Goal: Task Accomplishment & Management: Complete application form

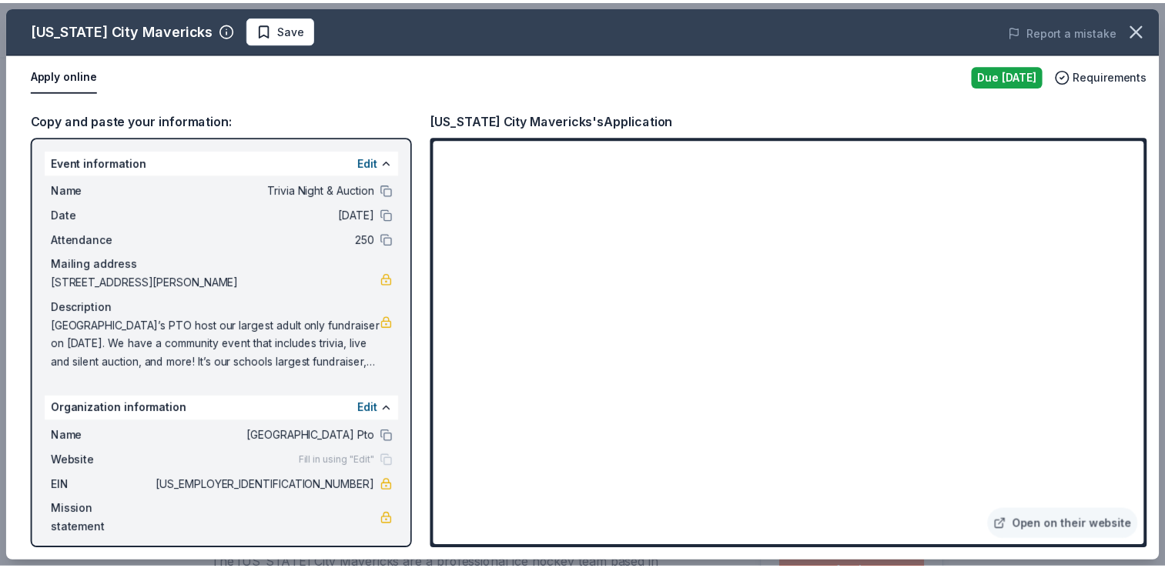
scroll to position [231, 0]
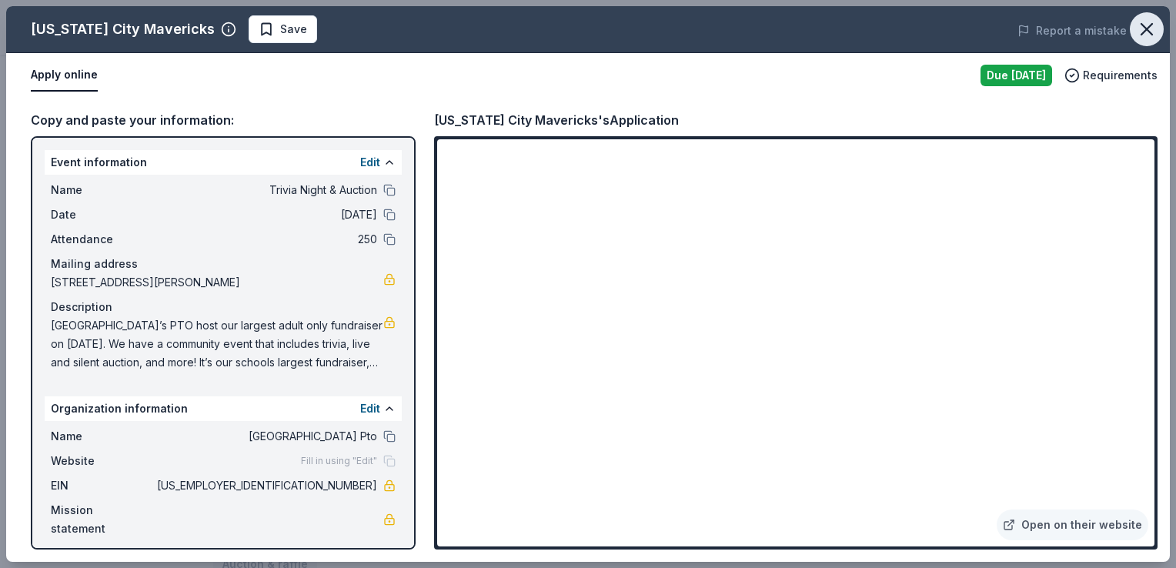
click at [1148, 23] on icon "button" at bounding box center [1147, 29] width 22 height 22
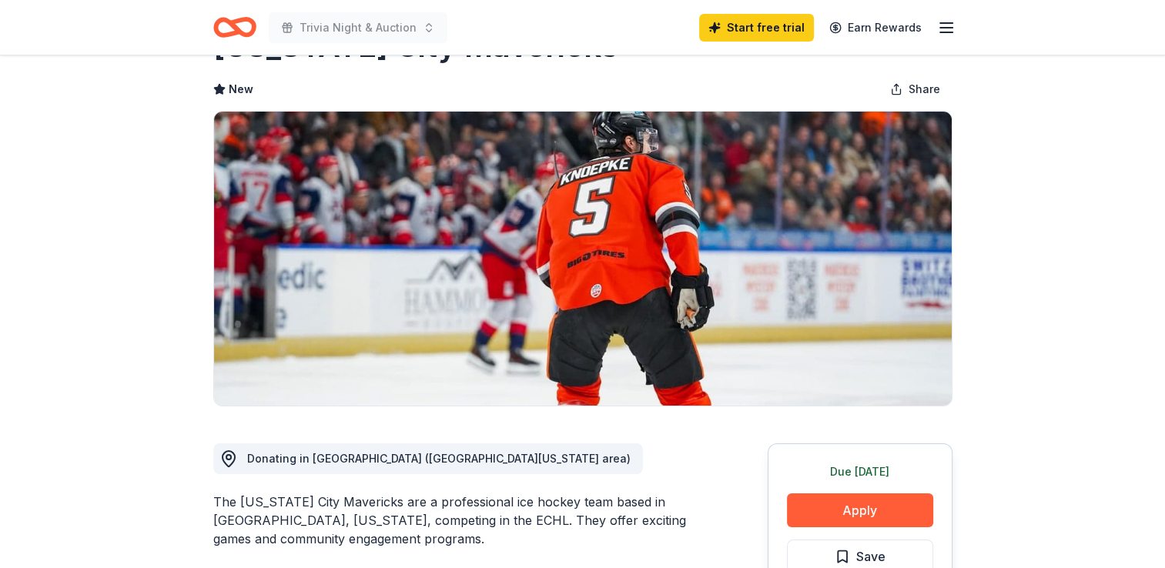
scroll to position [0, 0]
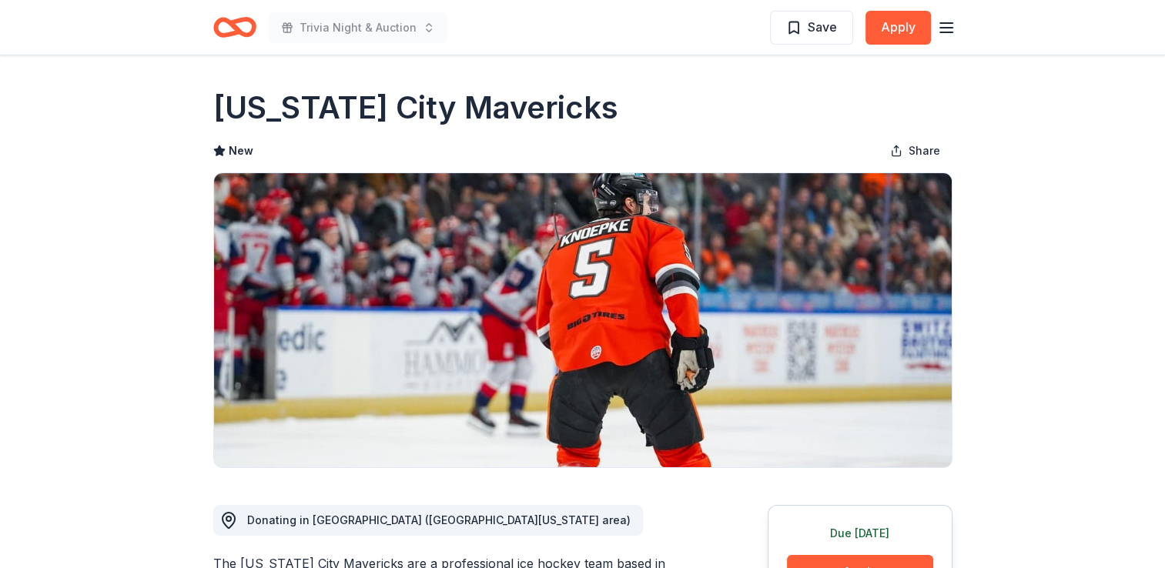
click at [941, 23] on line "button" at bounding box center [946, 23] width 12 height 0
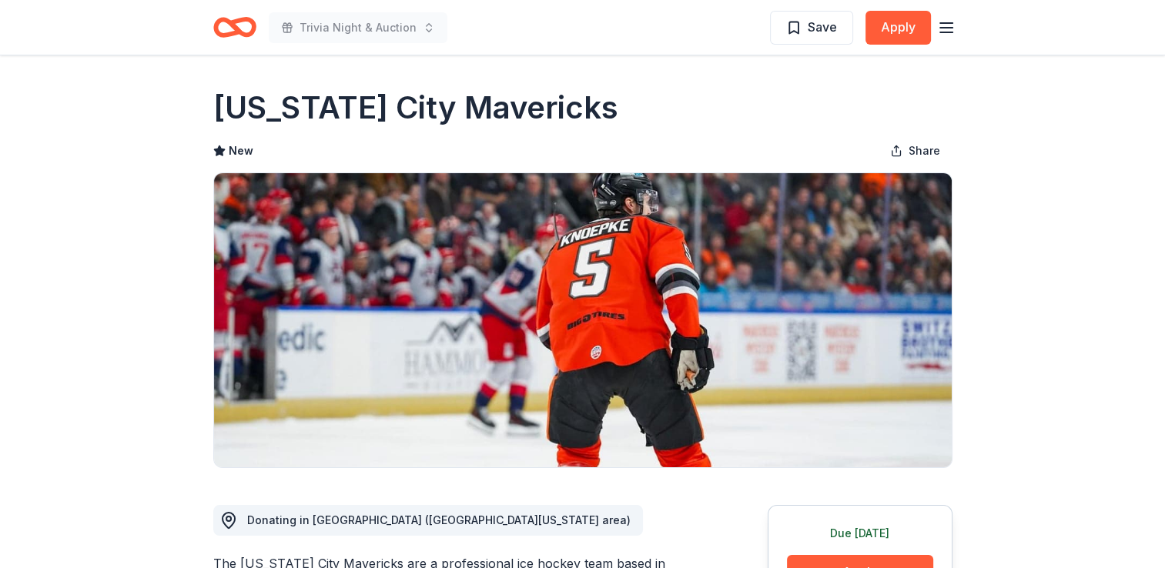
click at [225, 29] on icon "Home" at bounding box center [234, 27] width 43 height 36
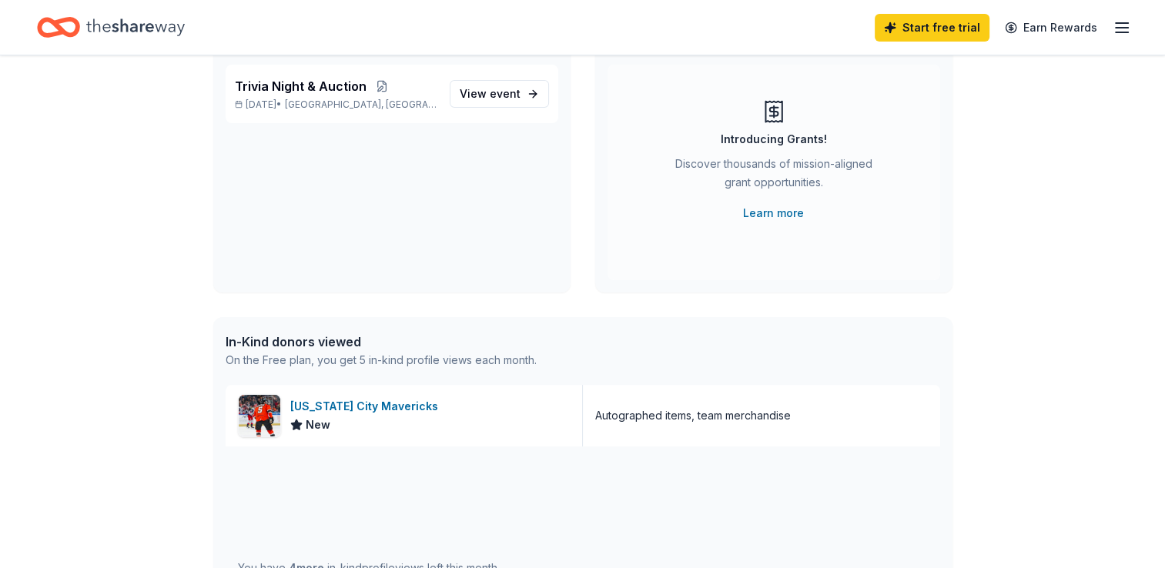
scroll to position [147, 0]
click at [484, 94] on span "View event" at bounding box center [489, 91] width 61 height 18
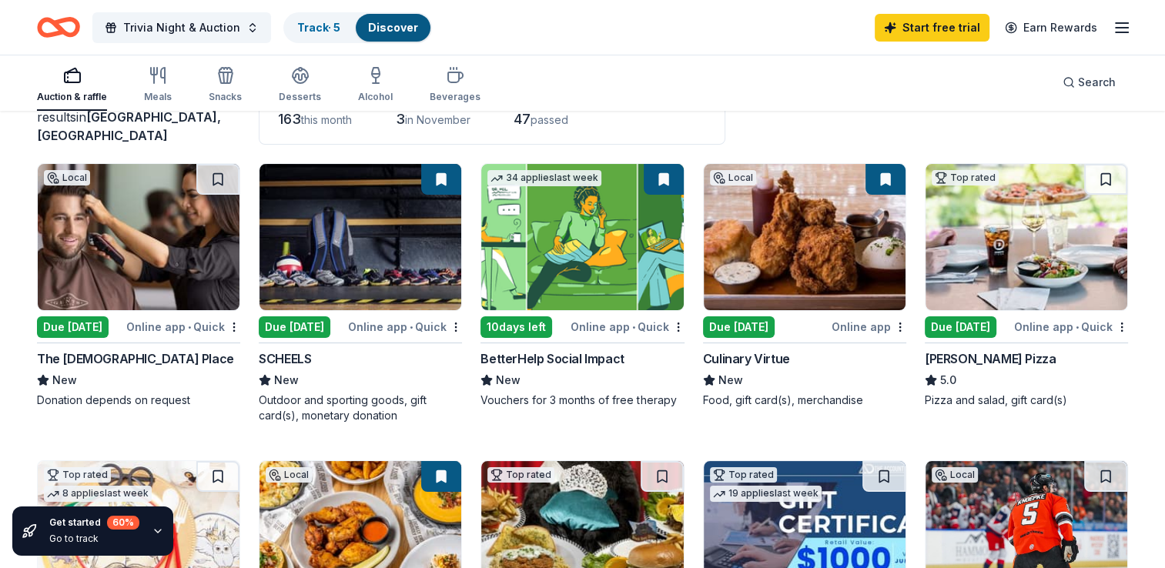
scroll to position [119, 0]
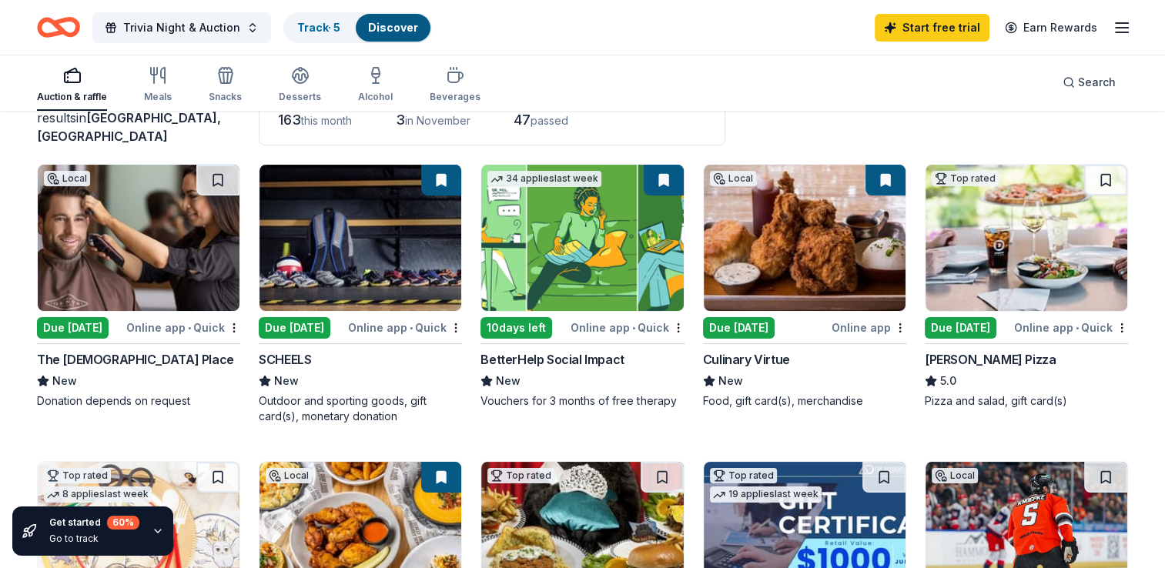
click at [90, 321] on div "Due [DATE]" at bounding box center [73, 328] width 72 height 22
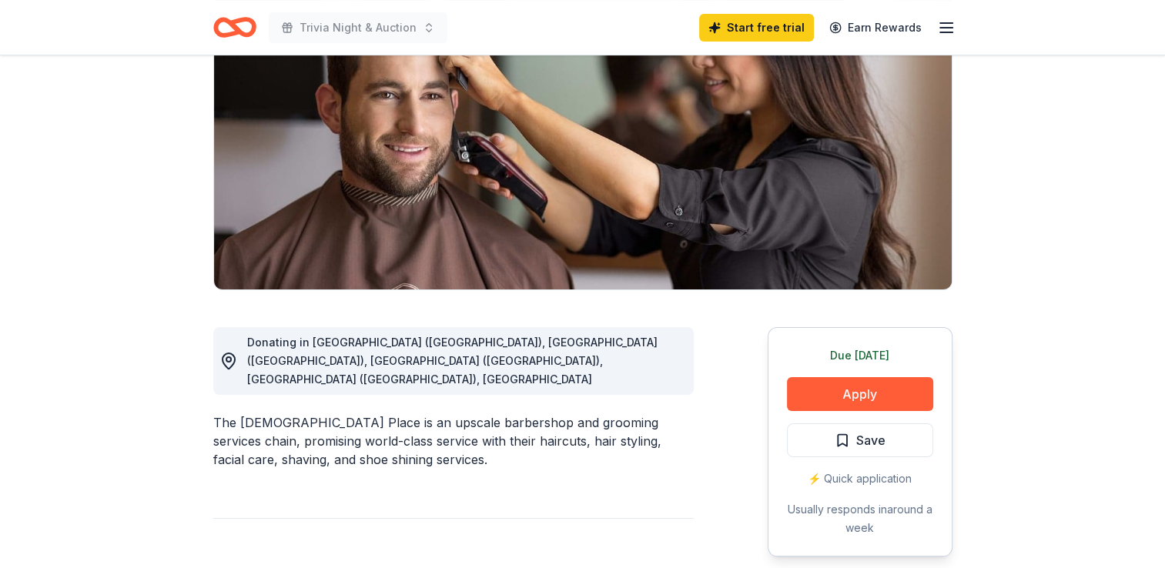
scroll to position [177, 0]
click at [871, 389] on button "Apply" at bounding box center [860, 395] width 146 height 34
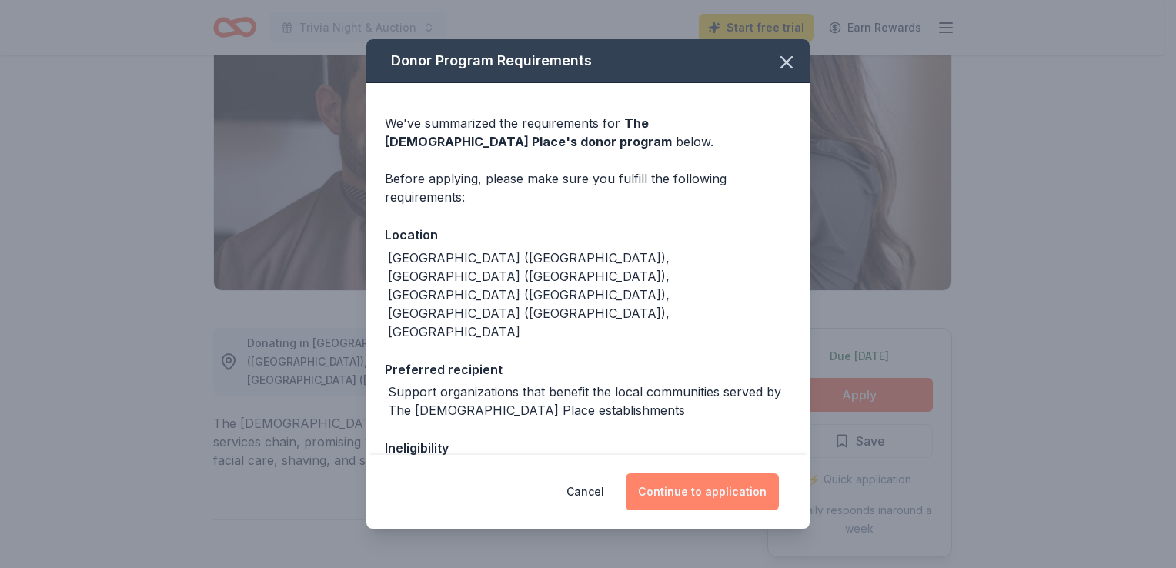
click at [666, 480] on button "Continue to application" at bounding box center [702, 491] width 153 height 37
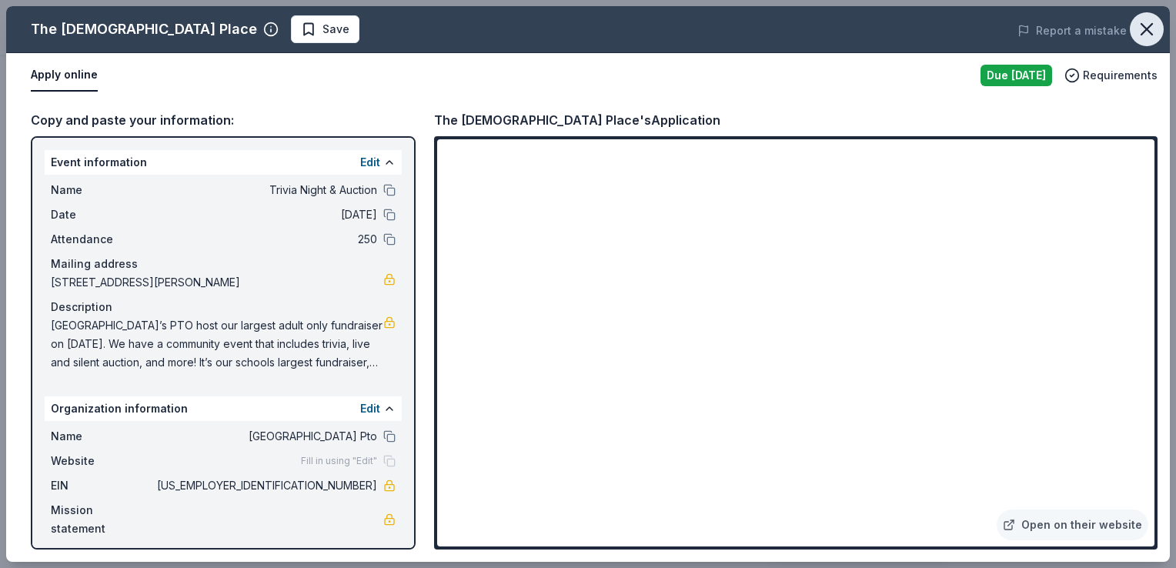
click at [1138, 26] on icon "button" at bounding box center [1147, 29] width 22 height 22
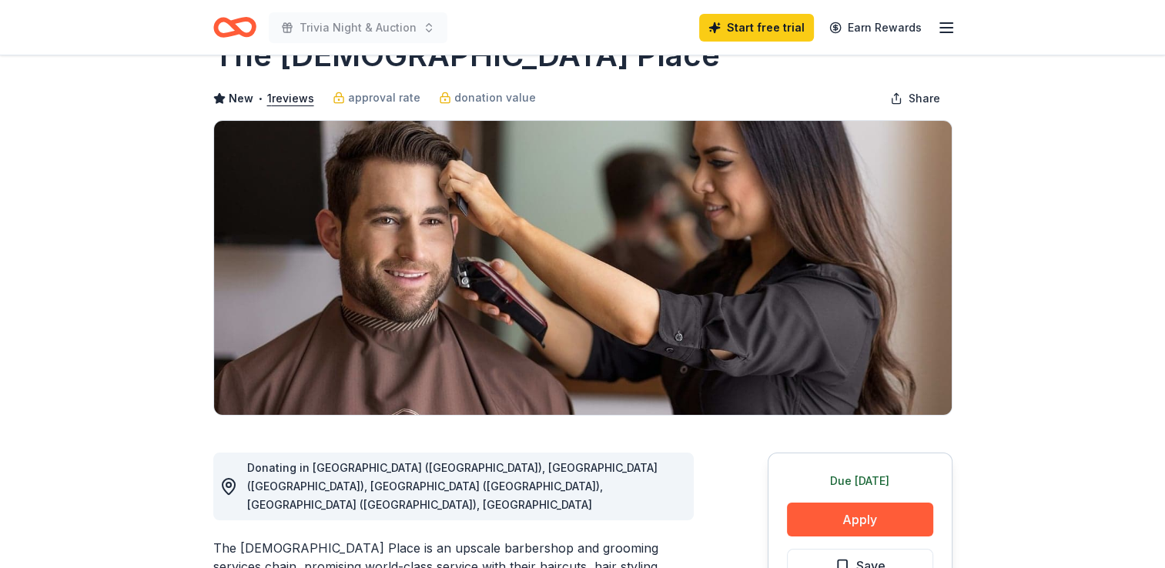
scroll to position [52, 0]
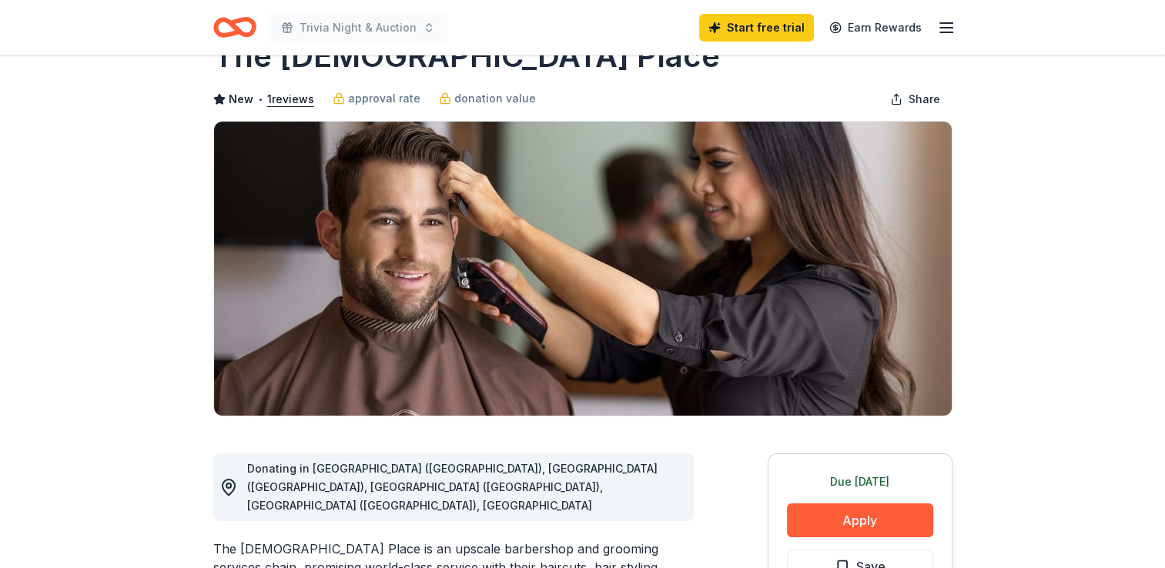
click at [222, 19] on icon "Home" at bounding box center [228, 26] width 24 height 15
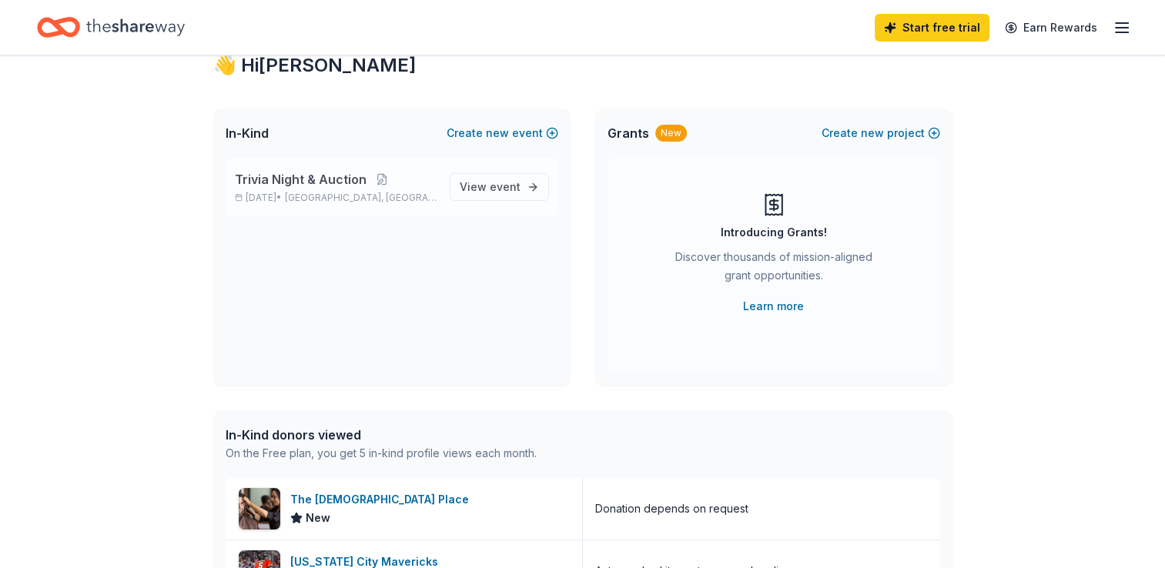
click at [429, 189] on div "Trivia Night & Auction Nov 07, 2025 • Leawood, KS" at bounding box center [336, 187] width 202 height 34
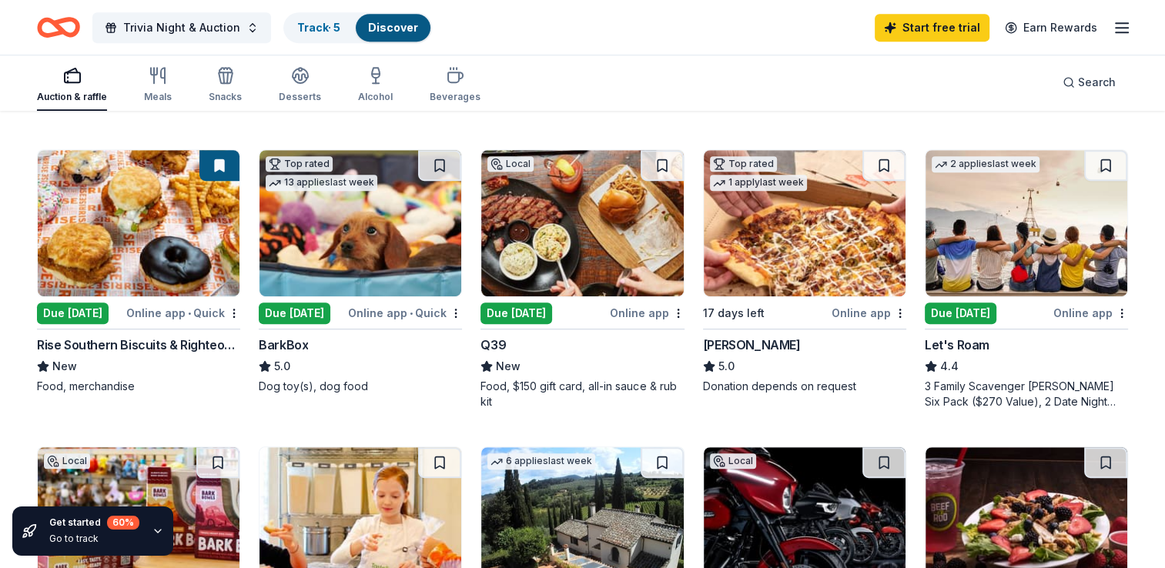
scroll to position [729, 0]
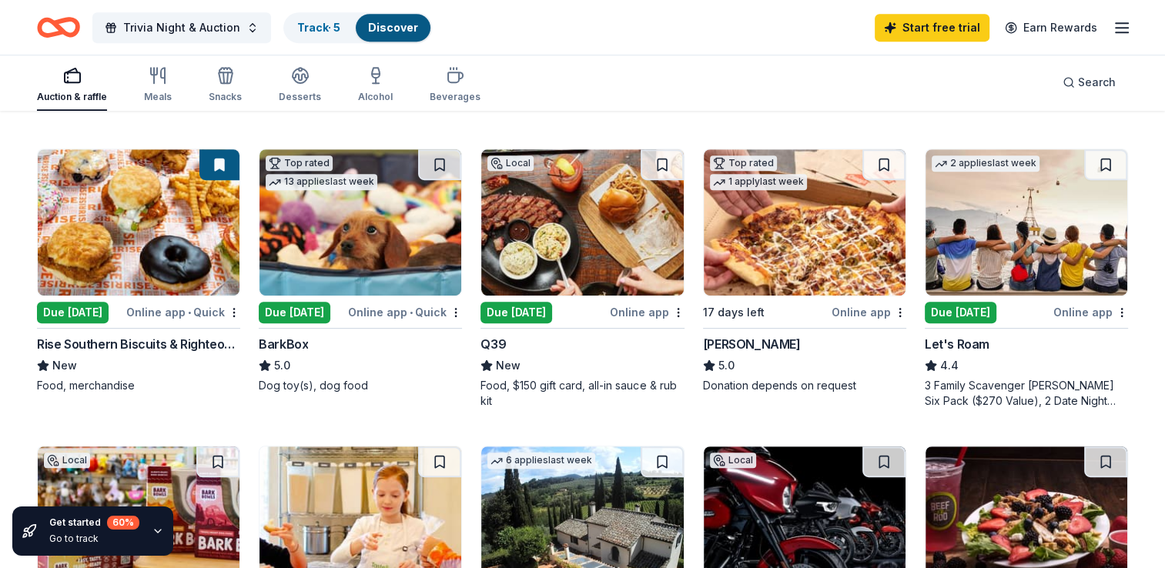
click at [531, 307] on div "Due [DATE]" at bounding box center [516, 313] width 72 height 22
click at [305, 312] on div "Due [DATE]" at bounding box center [295, 313] width 72 height 22
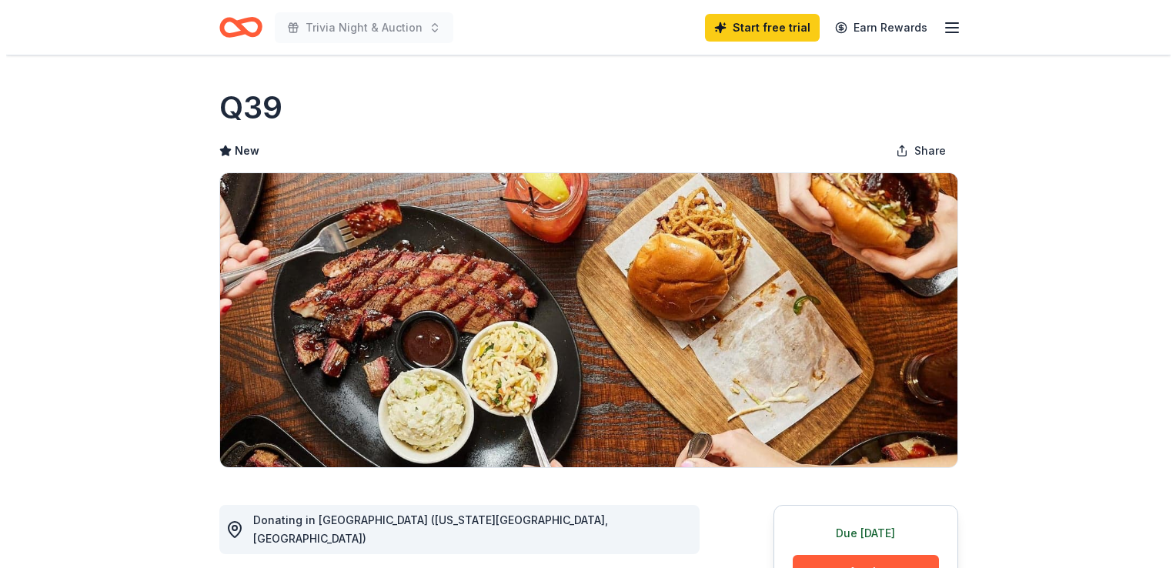
scroll to position [257, 0]
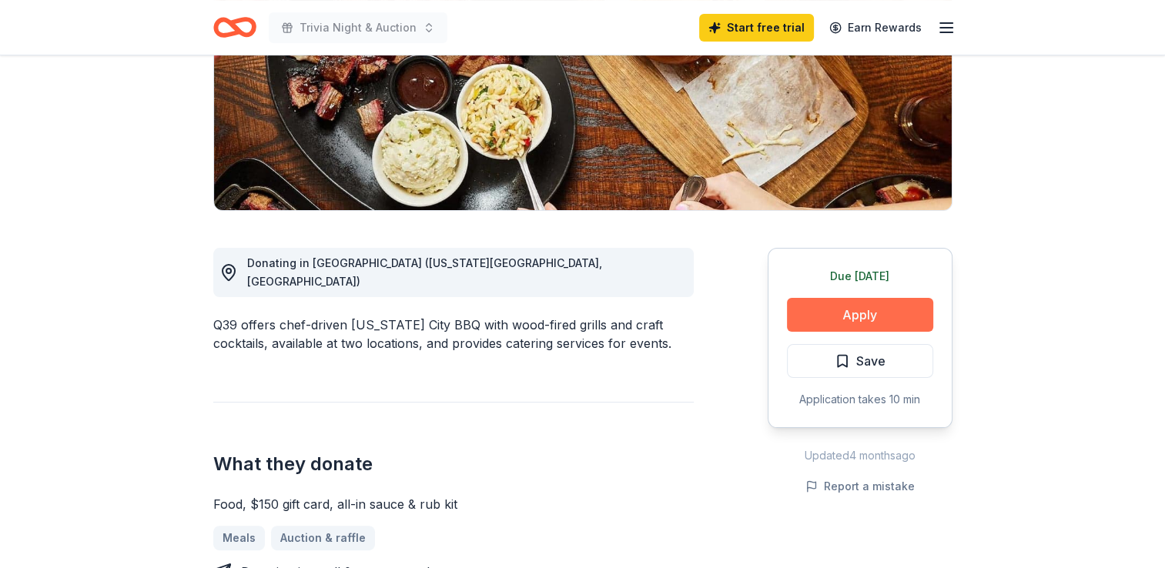
click at [854, 326] on button "Apply" at bounding box center [860, 315] width 146 height 34
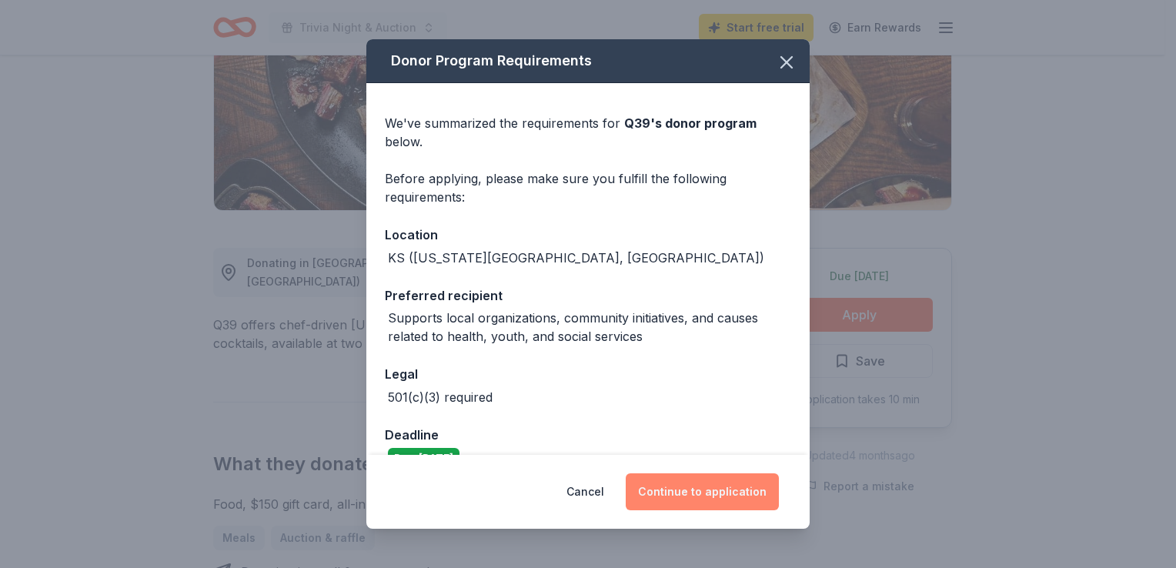
click at [679, 494] on button "Continue to application" at bounding box center [702, 491] width 153 height 37
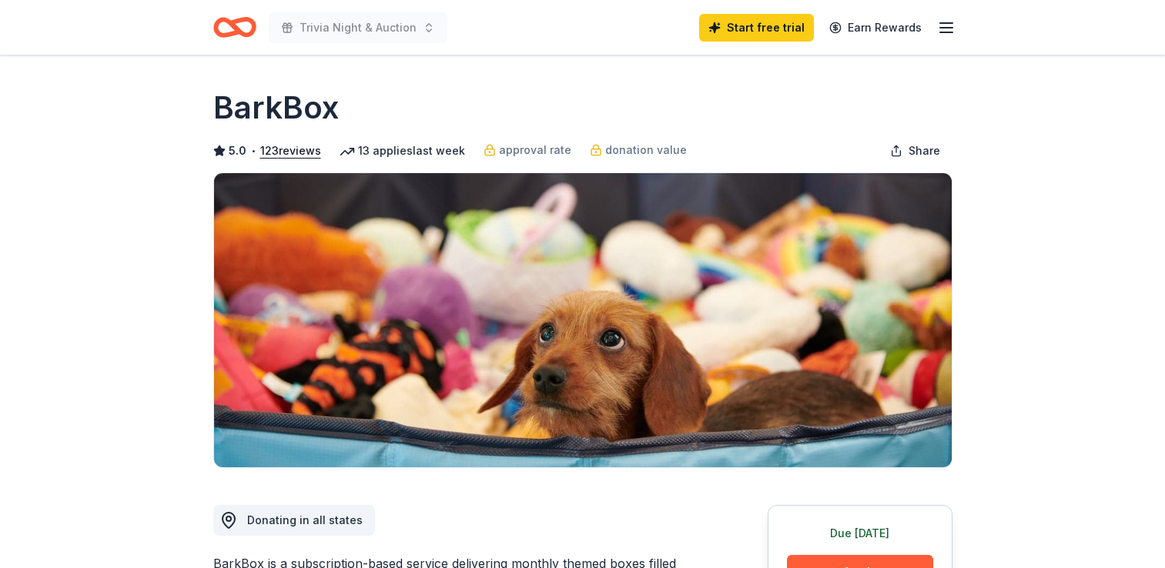
scroll to position [237, 0]
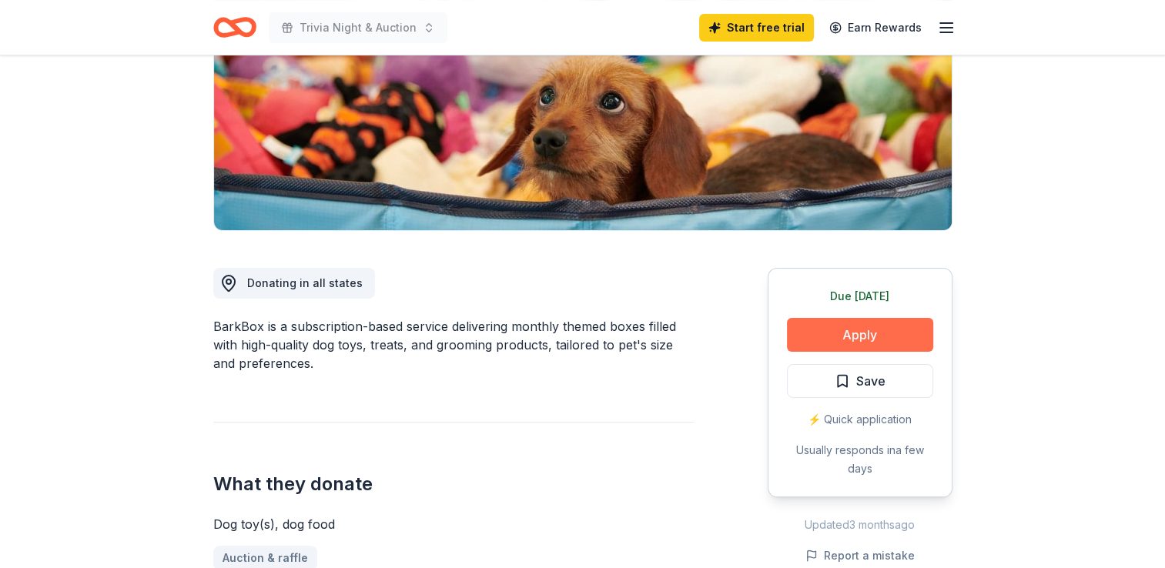
click at [845, 330] on button "Apply" at bounding box center [860, 335] width 146 height 34
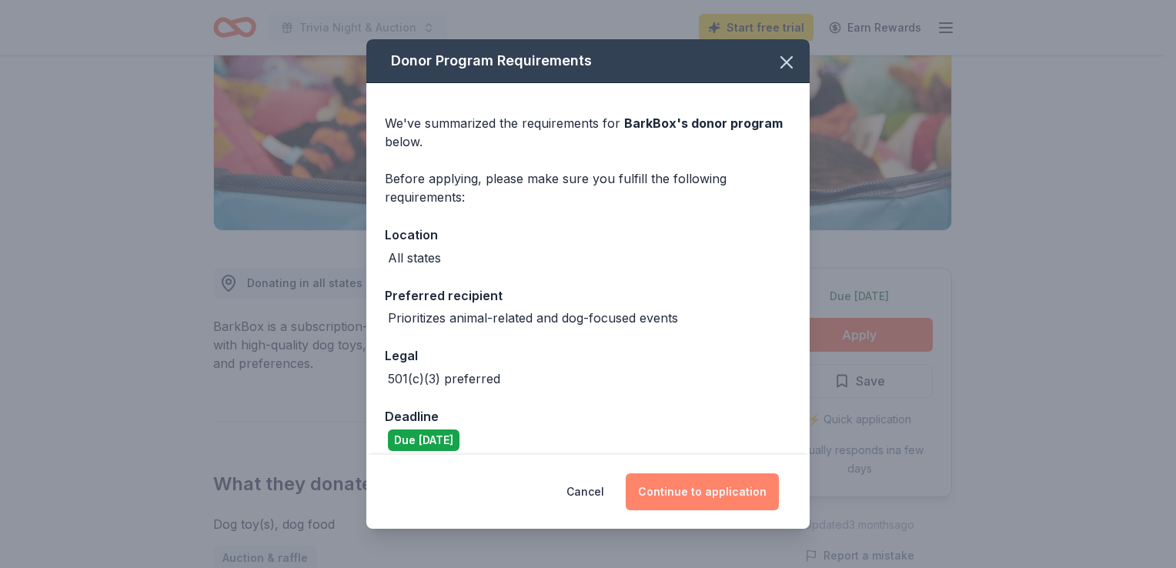
click at [675, 500] on button "Continue to application" at bounding box center [702, 491] width 153 height 37
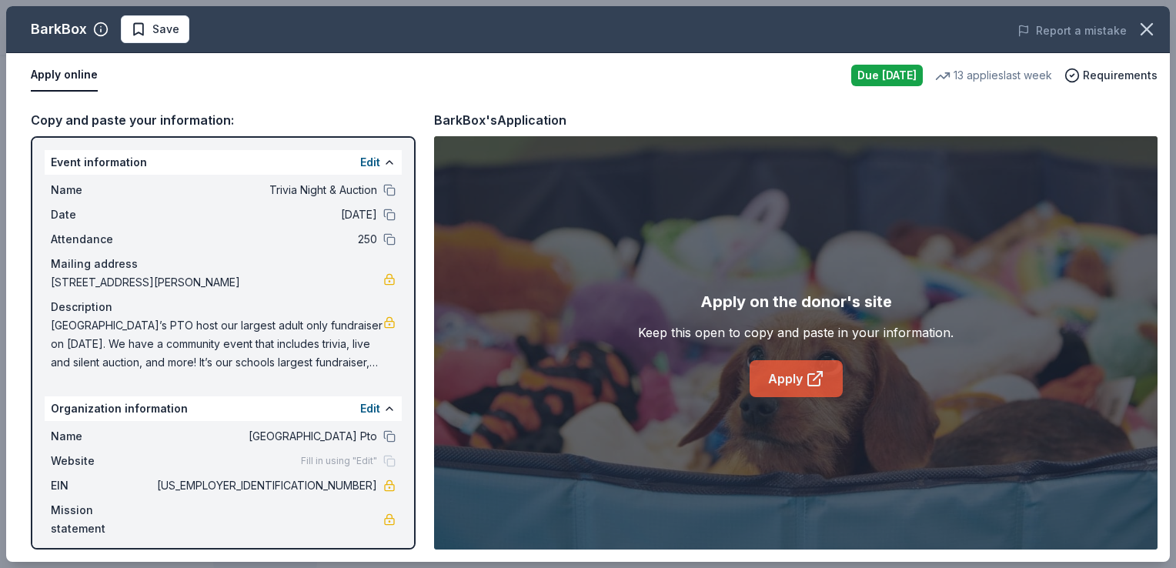
click at [825, 378] on link "Apply" at bounding box center [796, 378] width 93 height 37
click at [1141, 24] on icon "button" at bounding box center [1146, 29] width 11 height 11
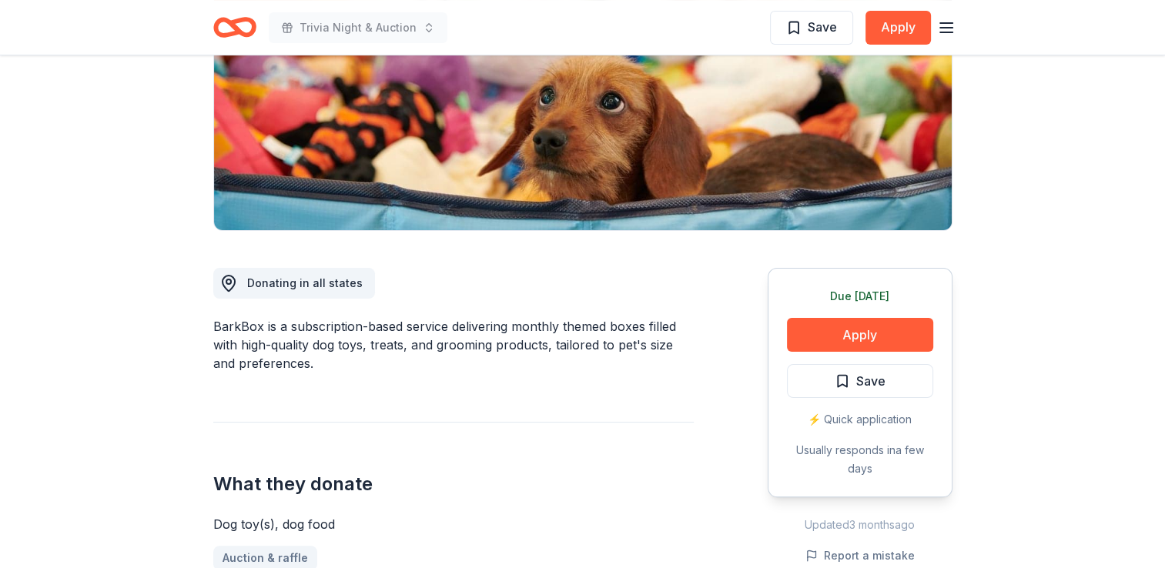
scroll to position [0, 0]
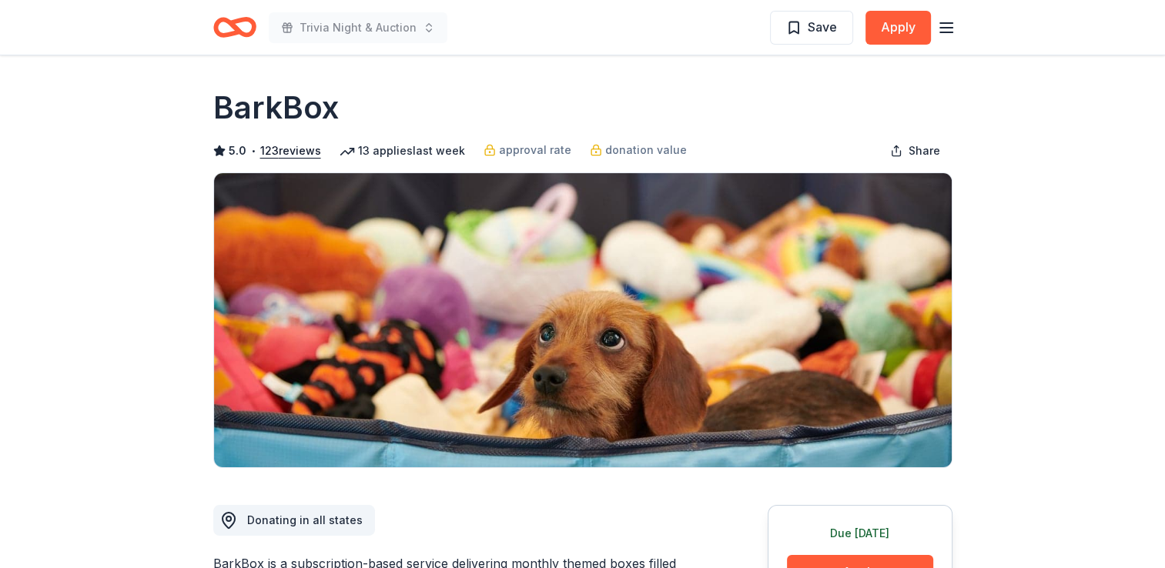
click at [941, 17] on div "Save Apply" at bounding box center [862, 27] width 185 height 36
click at [941, 24] on icon "button" at bounding box center [946, 27] width 18 height 18
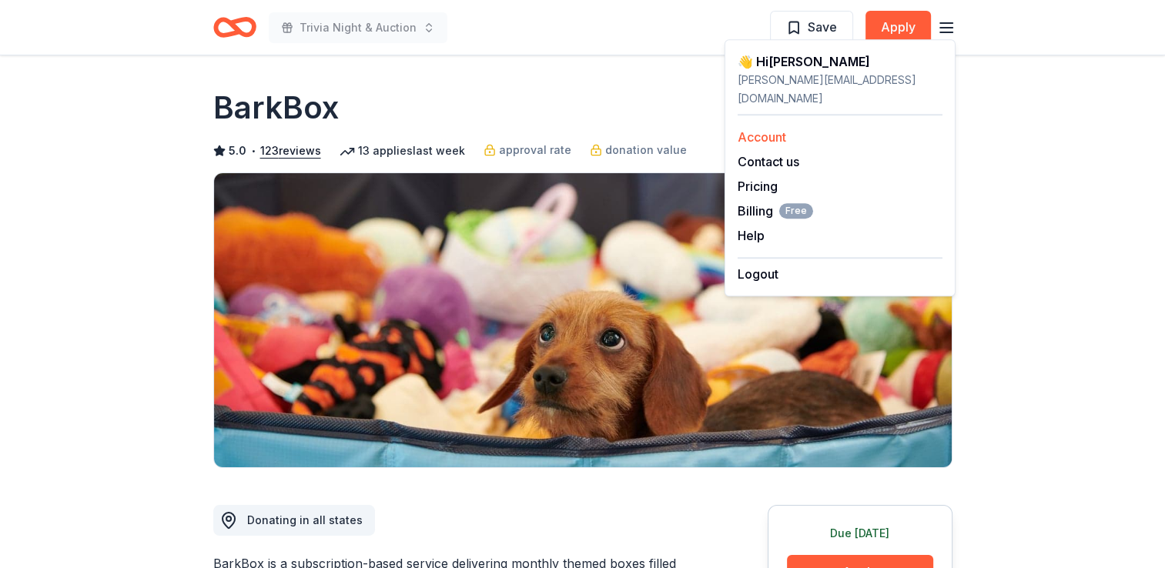
click at [764, 129] on link "Account" at bounding box center [761, 136] width 48 height 15
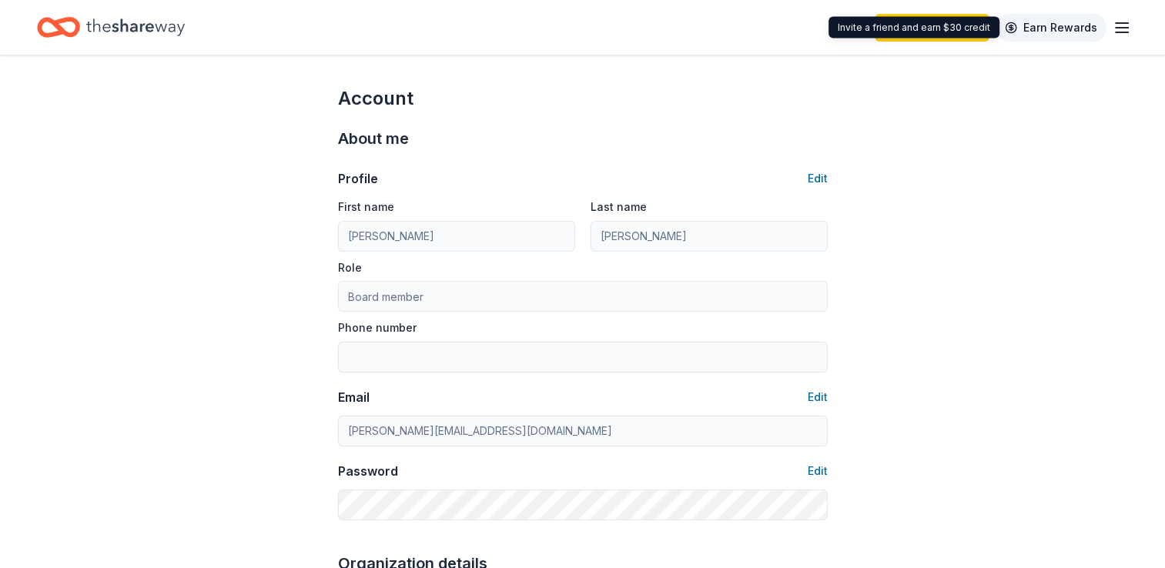
click at [1101, 32] on link "Earn Rewards" at bounding box center [1050, 28] width 111 height 28
click at [1112, 29] on icon "button" at bounding box center [1121, 27] width 18 height 18
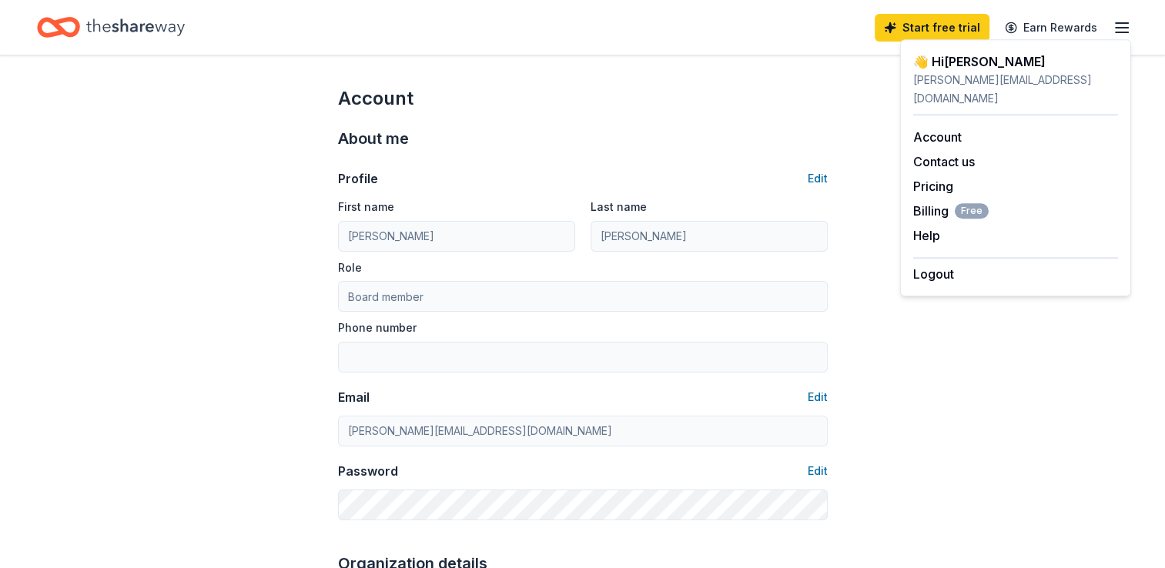
click at [1114, 29] on icon "button" at bounding box center [1121, 27] width 18 height 18
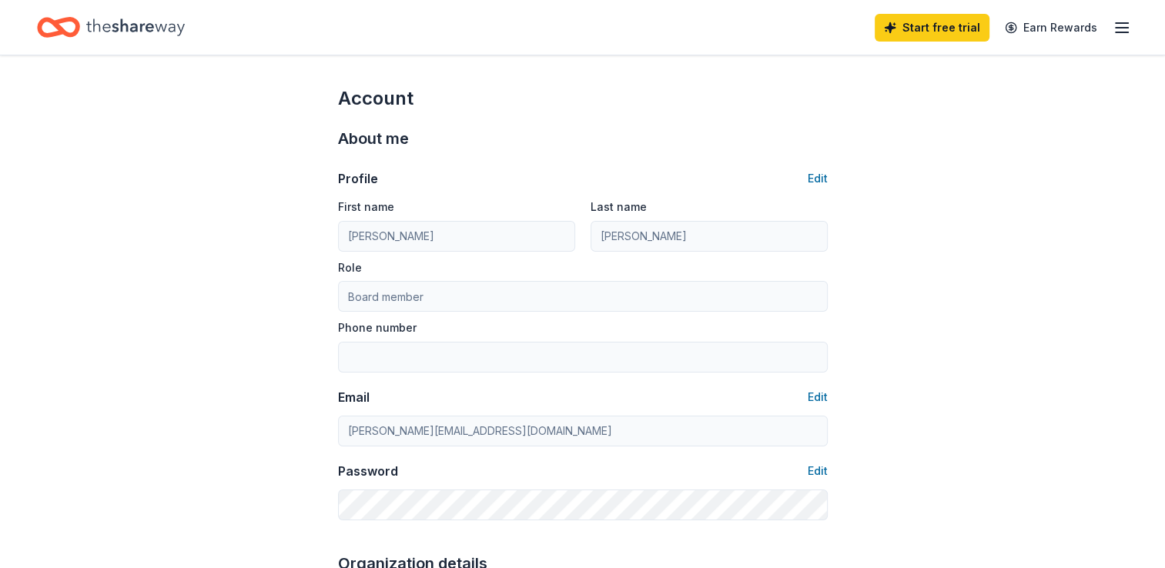
click at [1114, 29] on icon "button" at bounding box center [1121, 27] width 18 height 18
